Goal: Information Seeking & Learning: Learn about a topic

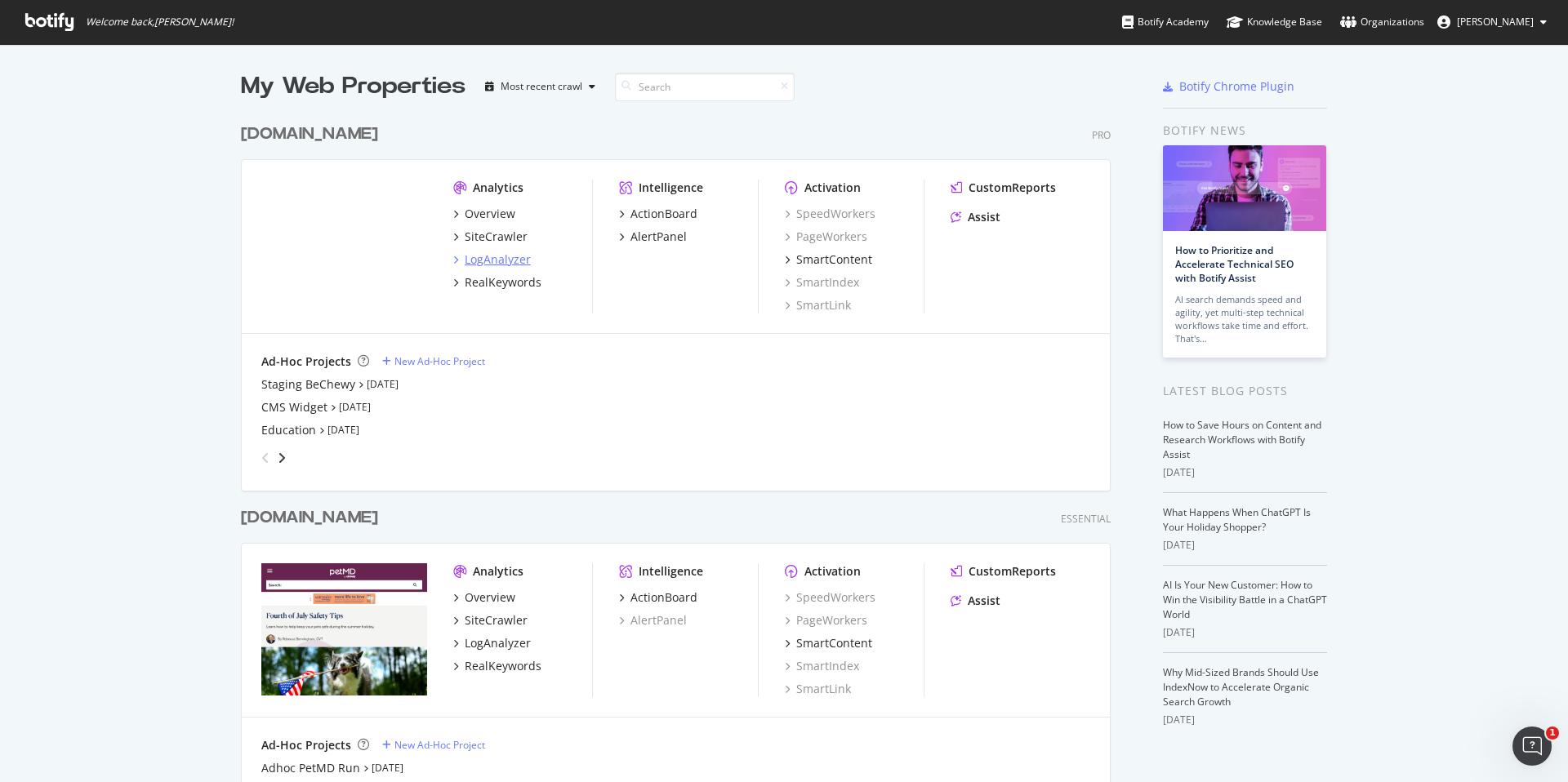
click at [483, 265] on div "LogAnalyzer" at bounding box center [497, 259] width 67 height 16
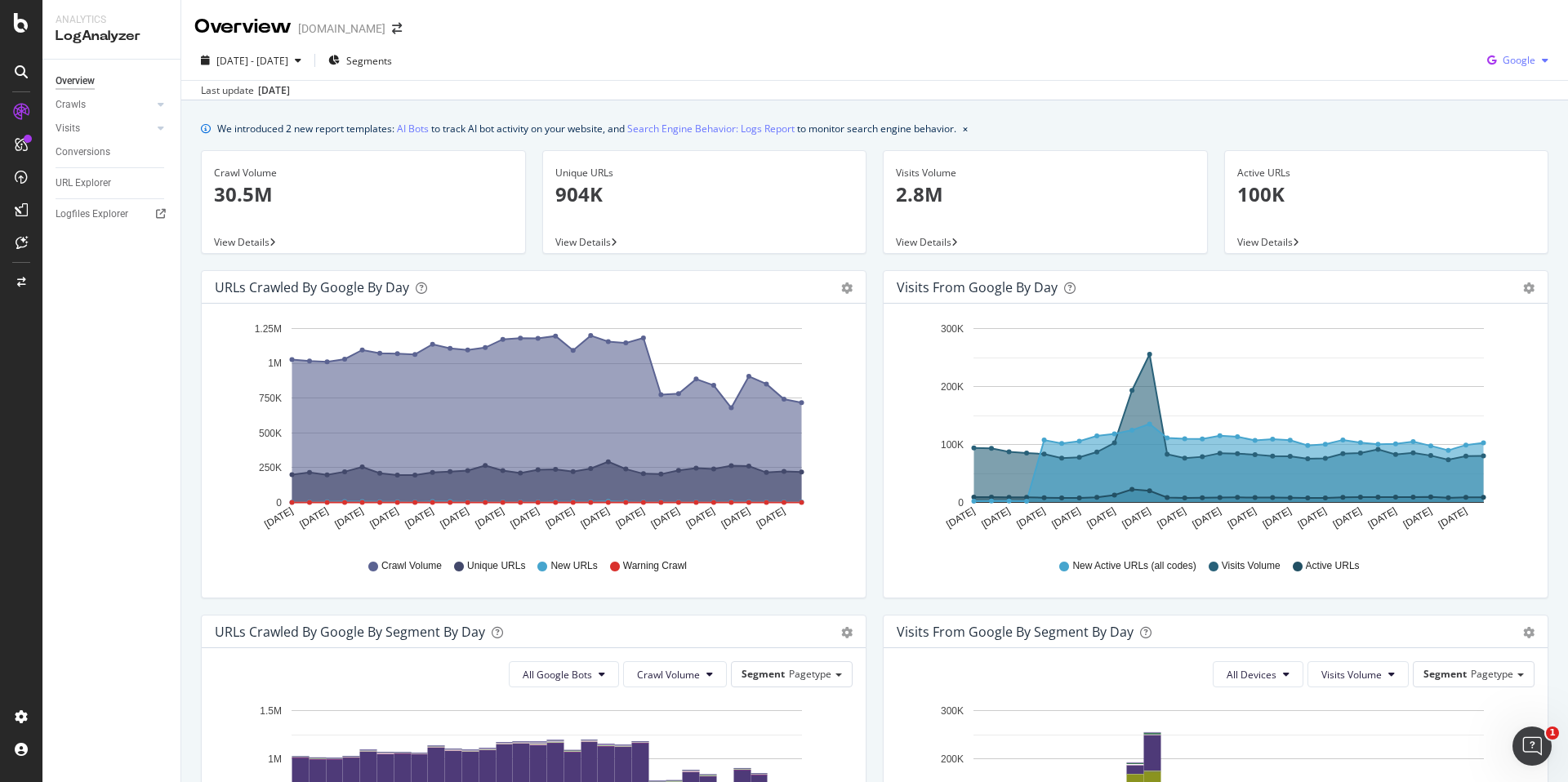
click at [1521, 61] on span "Google" at bounding box center [1518, 60] width 33 height 14
click at [1498, 151] on span "OpenAI" at bounding box center [1519, 154] width 61 height 15
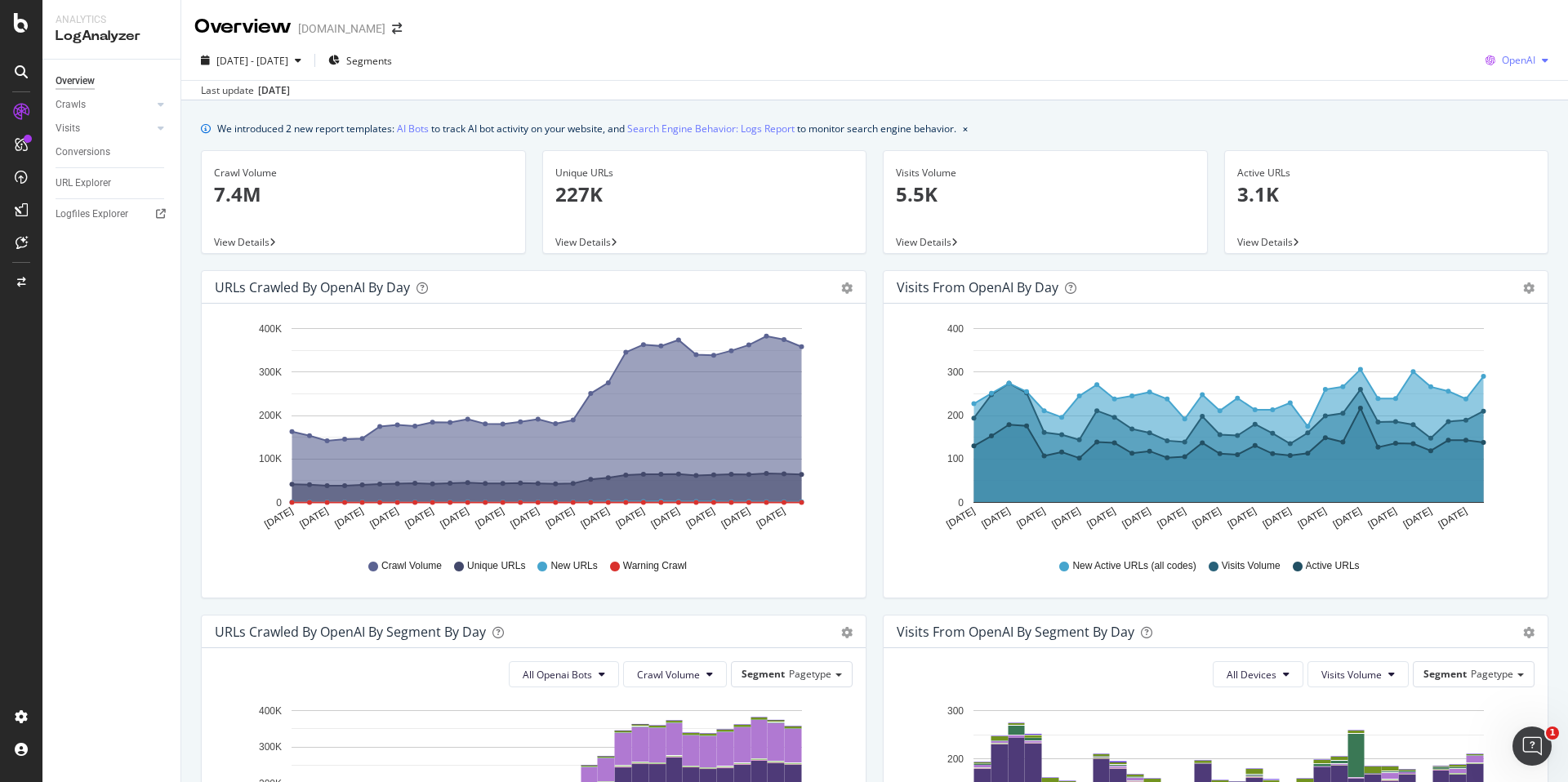
click at [1516, 67] on div "OpenAI" at bounding box center [1516, 60] width 76 height 24
click at [1500, 170] on div "Other AI Bots" at bounding box center [1506, 180] width 112 height 30
